Goal: Task Accomplishment & Management: Use online tool/utility

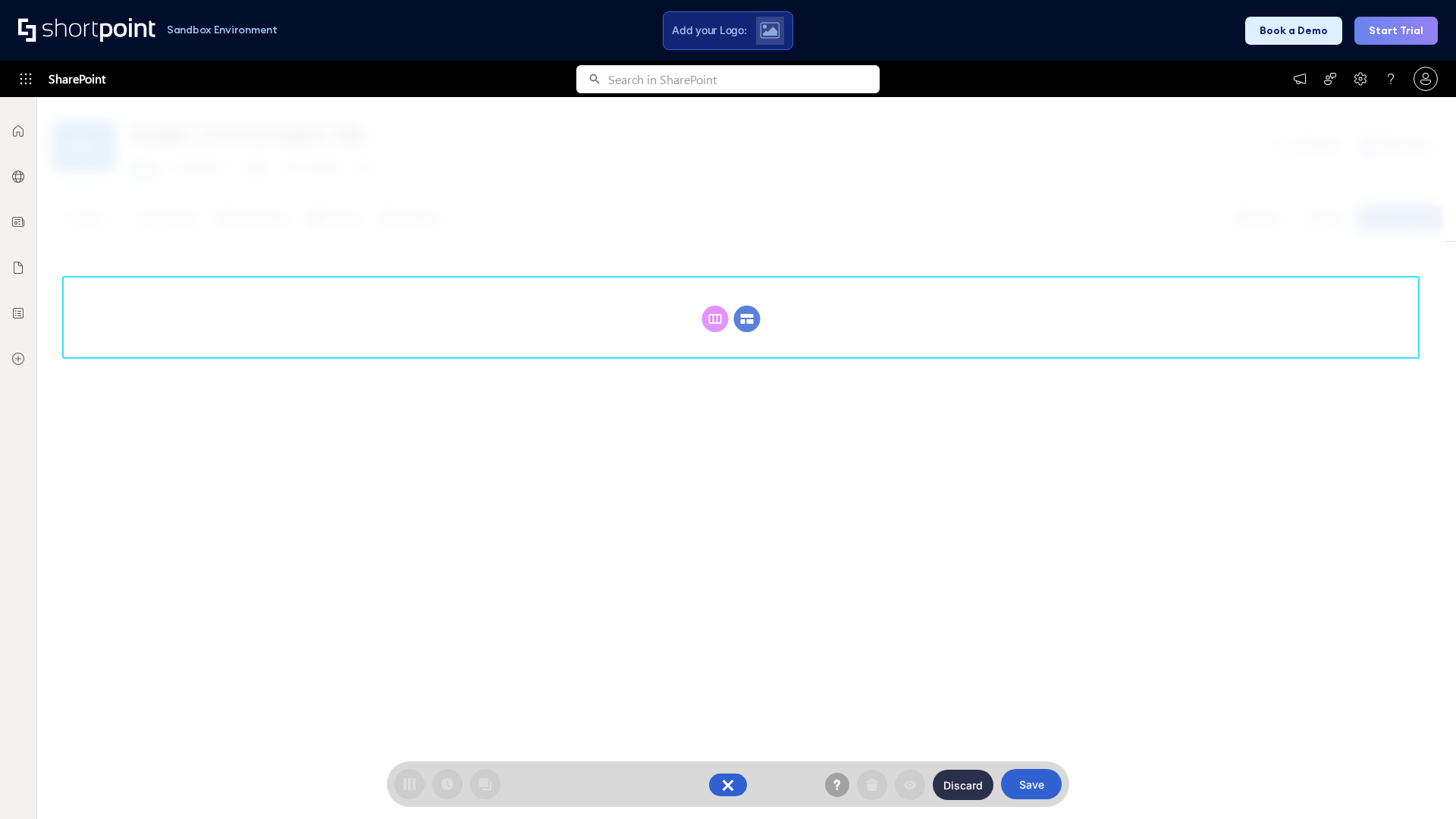
scroll to position [209, 0]
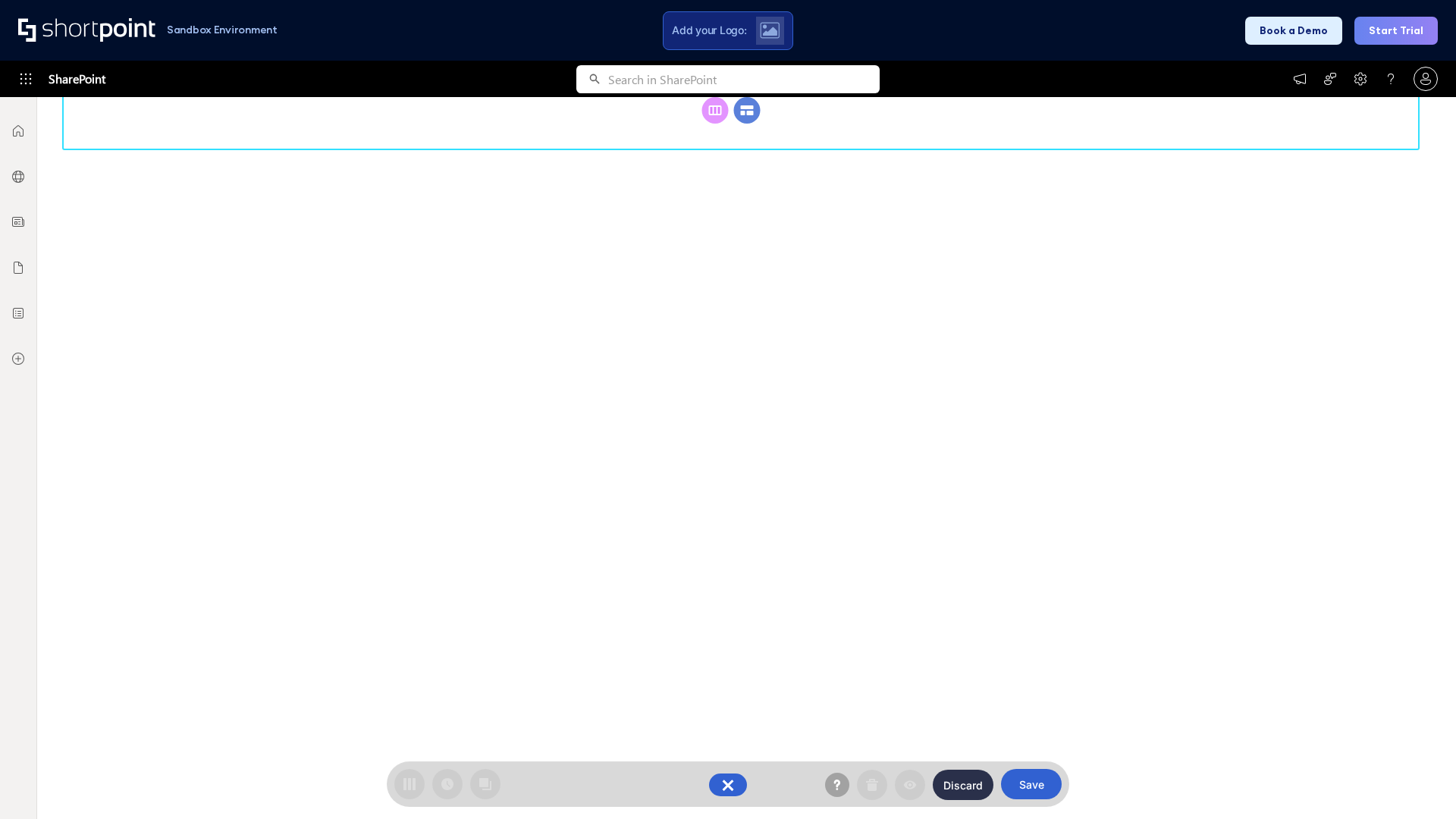
click at [747, 124] on circle at bounding box center [747, 110] width 26 height 26
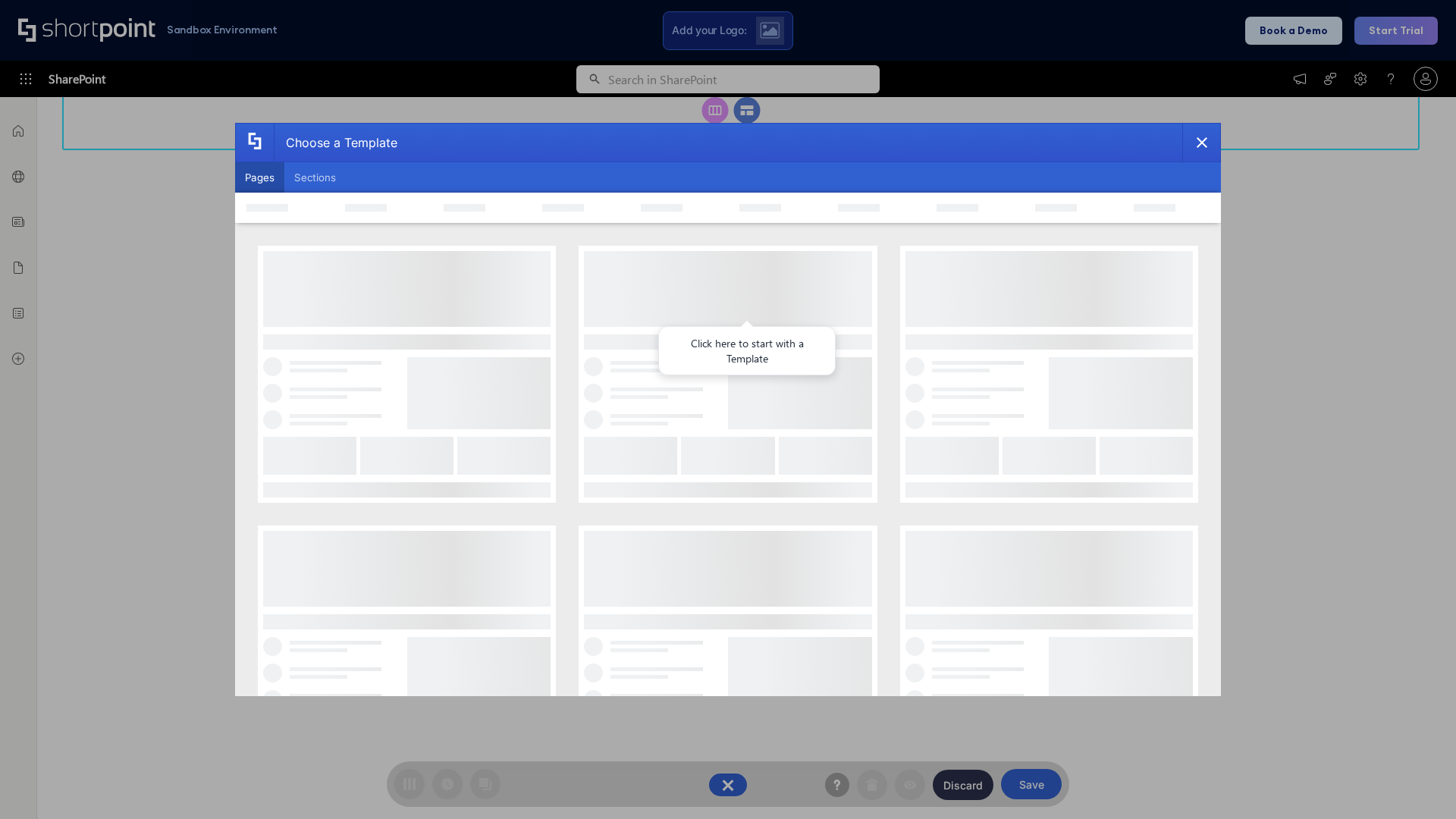
scroll to position [0, 0]
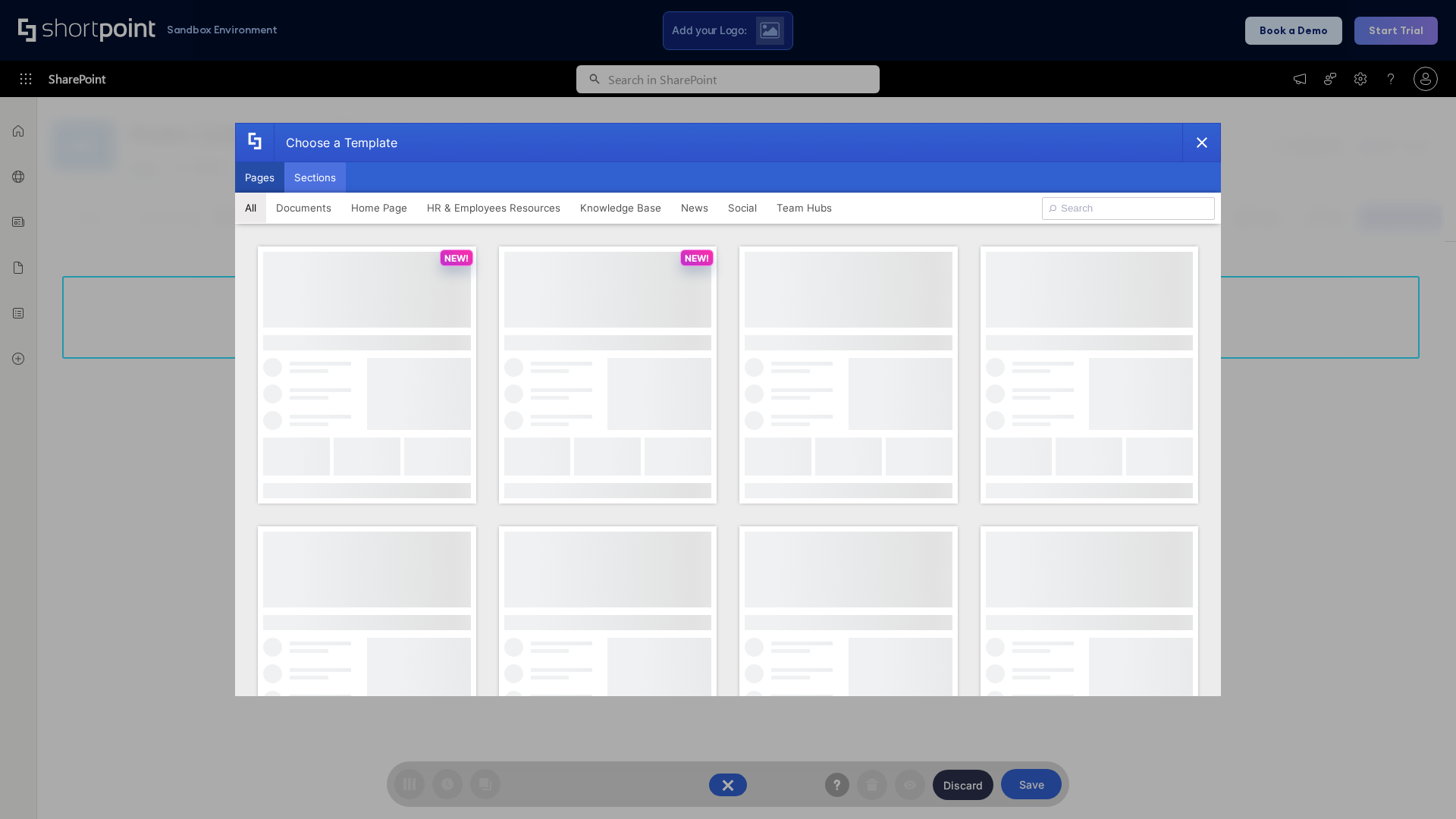
click at [315, 178] on button "Sections" at bounding box center [316, 177] width 62 height 30
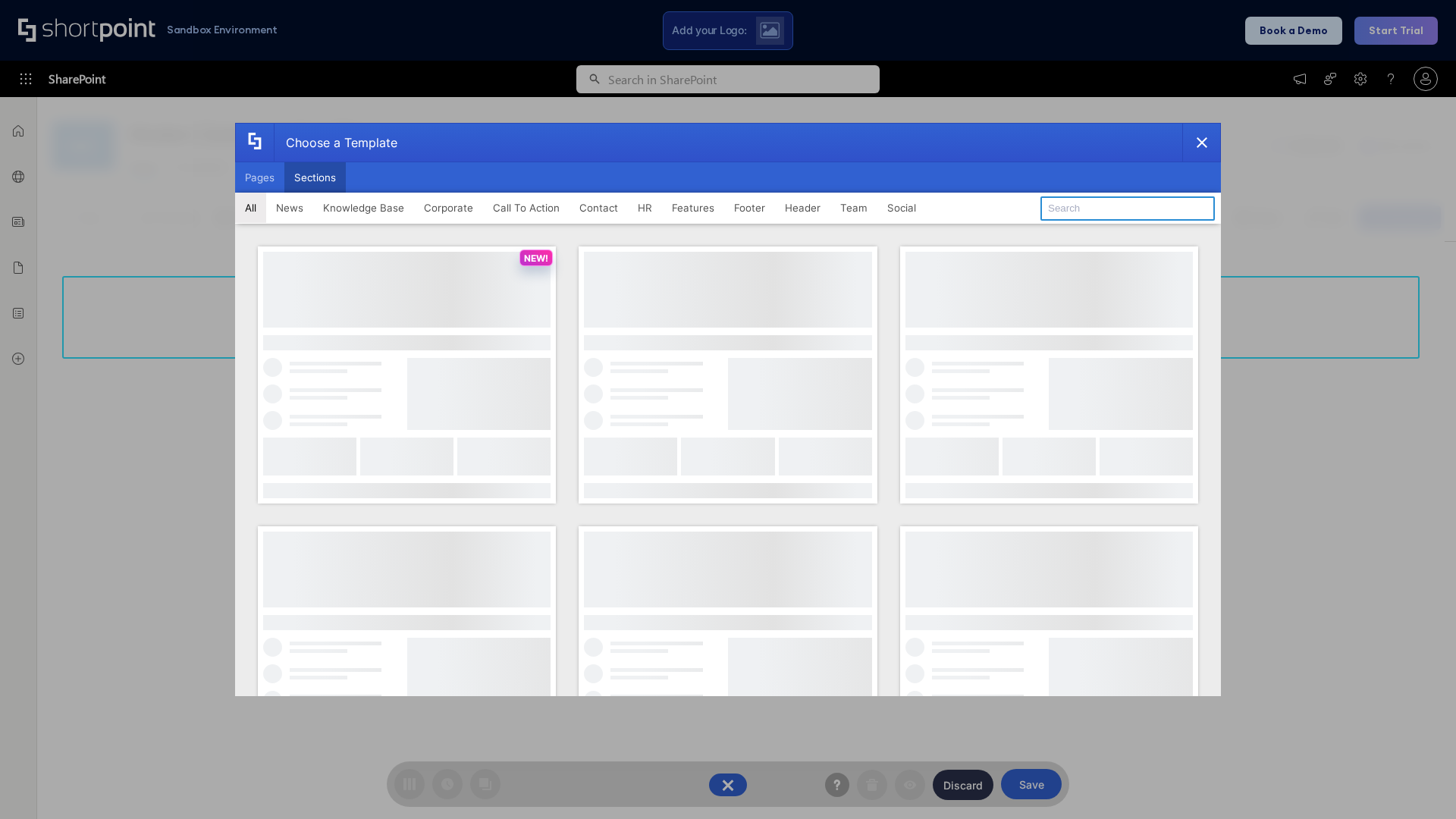
type input "CTA 3"
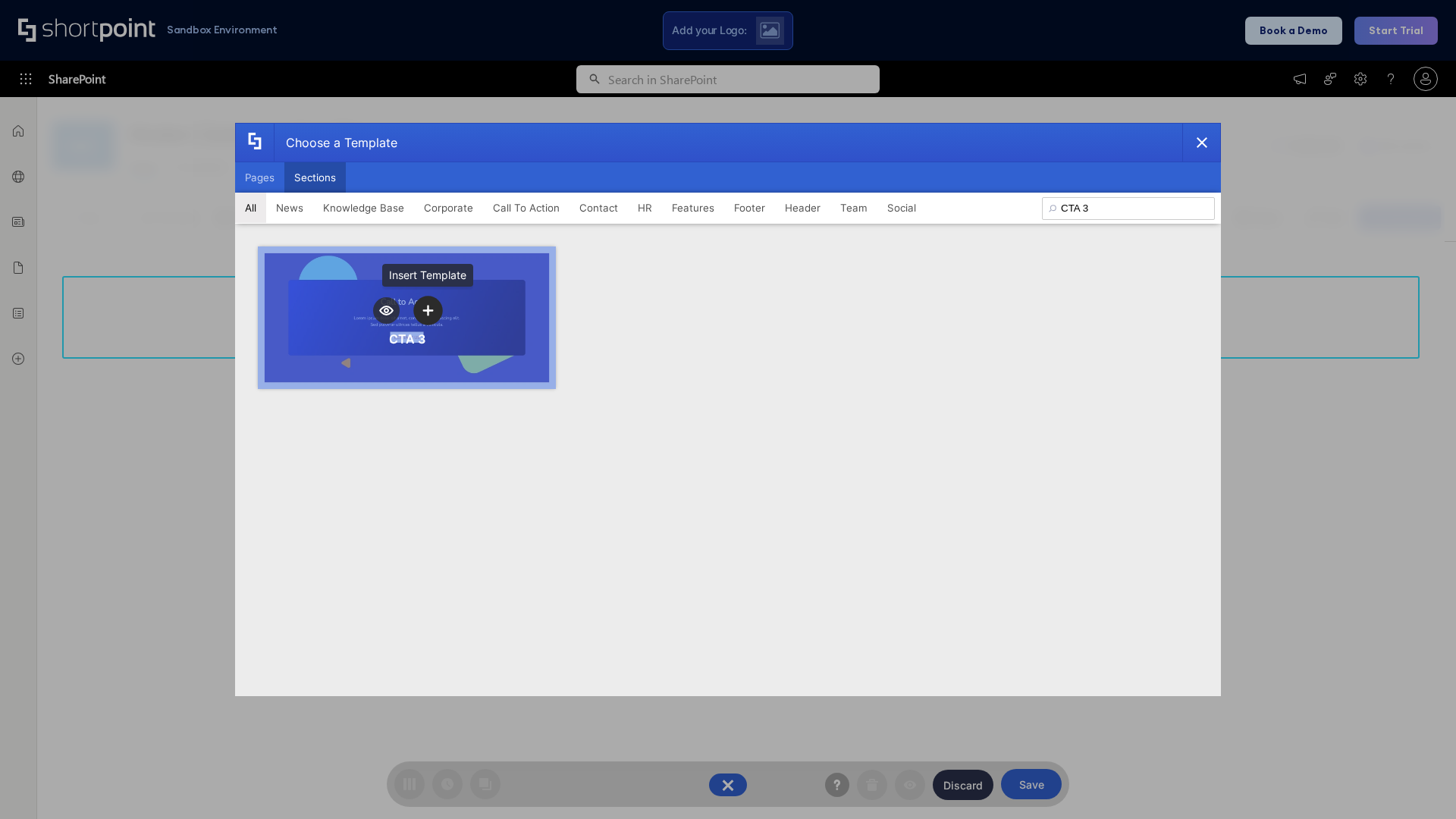
click at [428, 310] on icon "template selector" at bounding box center [428, 310] width 11 height 11
